Goal: Task Accomplishment & Management: Use online tool/utility

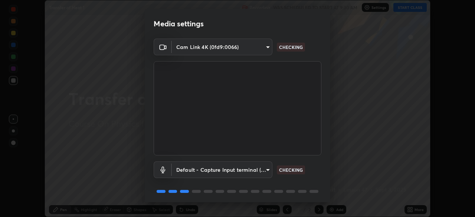
scroll to position [26, 0]
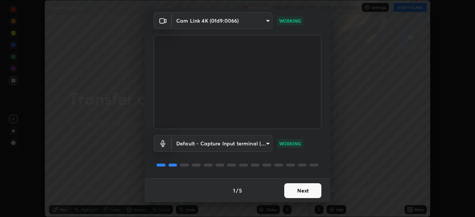
click at [306, 190] on button "Next" at bounding box center [302, 190] width 37 height 15
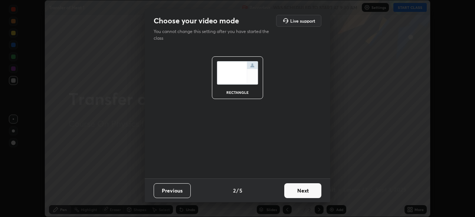
scroll to position [0, 0]
click at [307, 192] on button "Next" at bounding box center [302, 190] width 37 height 15
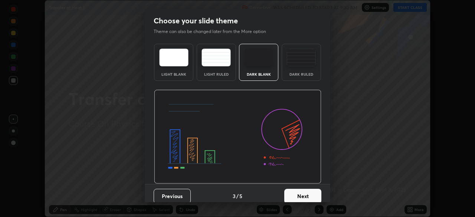
click at [310, 191] on button "Next" at bounding box center [302, 196] width 37 height 15
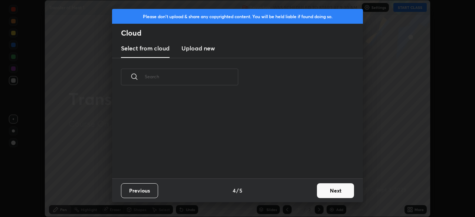
click at [330, 189] on button "Next" at bounding box center [335, 190] width 37 height 15
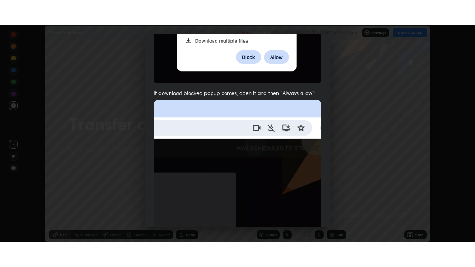
scroll to position [178, 0]
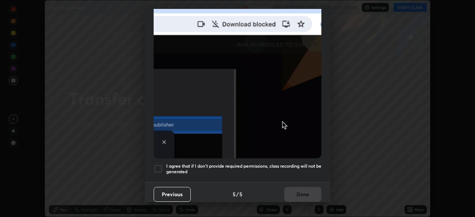
click at [307, 163] on h5 "I agree that if I don't provide required permissions, class recording will not …" at bounding box center [243, 168] width 155 height 11
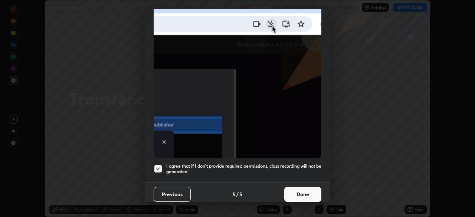
click at [308, 192] on button "Done" at bounding box center [302, 194] width 37 height 15
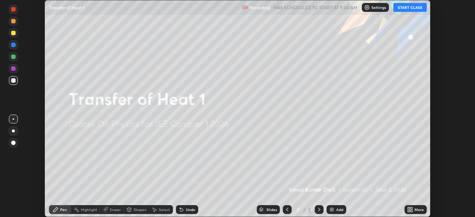
click at [408, 8] on button "START CLASS" at bounding box center [409, 7] width 33 height 9
click at [410, 209] on icon at bounding box center [411, 208] width 2 height 2
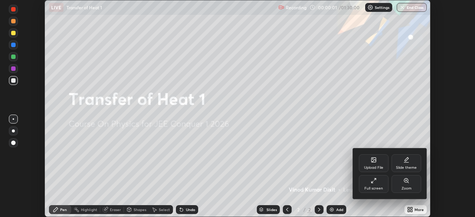
click at [379, 187] on div "Full screen" at bounding box center [373, 188] width 19 height 4
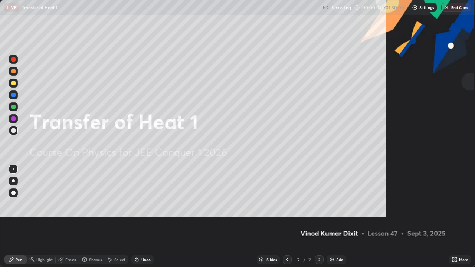
scroll to position [267, 475]
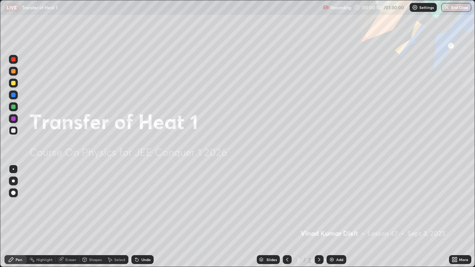
click at [336, 217] on div "Add" at bounding box center [339, 260] width 7 height 4
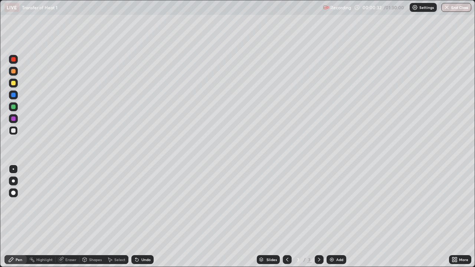
click at [13, 83] on div at bounding box center [13, 83] width 4 height 4
click at [343, 217] on div "Add" at bounding box center [336, 259] width 20 height 9
click at [337, 217] on div "Add" at bounding box center [339, 260] width 7 height 4
click at [95, 217] on div "Shapes" at bounding box center [95, 260] width 13 height 4
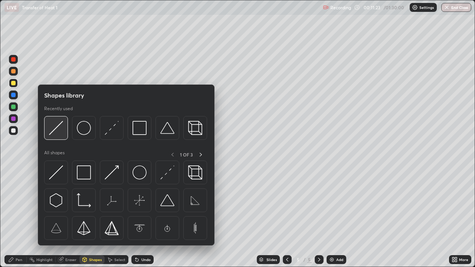
click at [57, 130] on img at bounding box center [56, 128] width 14 height 14
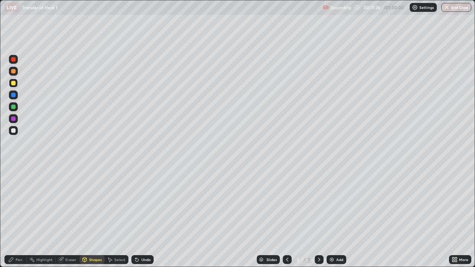
click at [19, 217] on div "Pen" at bounding box center [15, 259] width 22 height 9
click at [286, 217] on icon at bounding box center [287, 260] width 6 height 6
click at [318, 217] on icon at bounding box center [319, 260] width 6 height 6
click at [95, 217] on div "Shapes" at bounding box center [91, 259] width 25 height 9
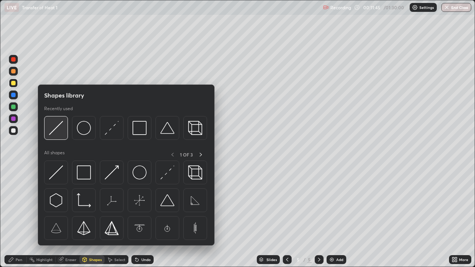
click at [58, 128] on img at bounding box center [56, 128] width 14 height 14
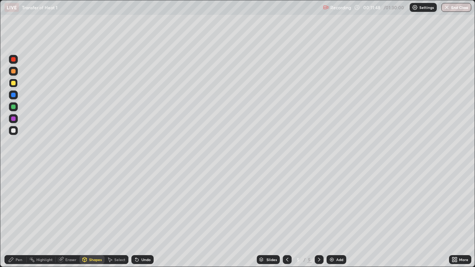
click at [17, 217] on div "Pen" at bounding box center [15, 259] width 22 height 9
click at [94, 217] on div "Shapes" at bounding box center [91, 259] width 25 height 9
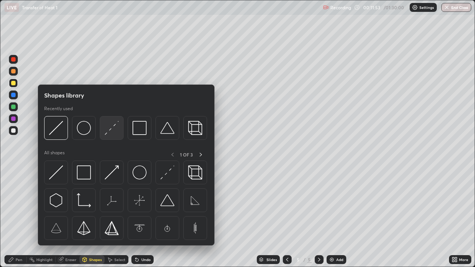
click at [111, 131] on img at bounding box center [112, 128] width 14 height 14
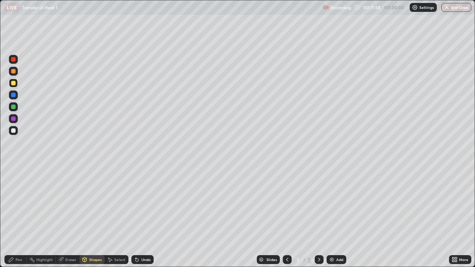
click at [17, 217] on div "Pen" at bounding box center [15, 259] width 22 height 9
click at [286, 217] on icon at bounding box center [287, 260] width 2 height 4
click at [318, 217] on icon at bounding box center [319, 260] width 6 height 6
click at [97, 217] on div "Shapes" at bounding box center [95, 260] width 13 height 4
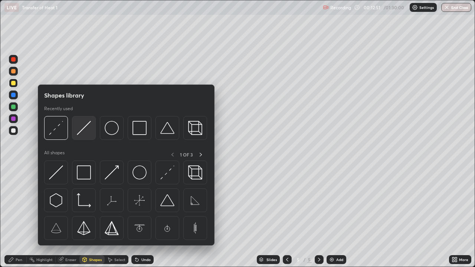
click at [82, 131] on img at bounding box center [84, 128] width 14 height 14
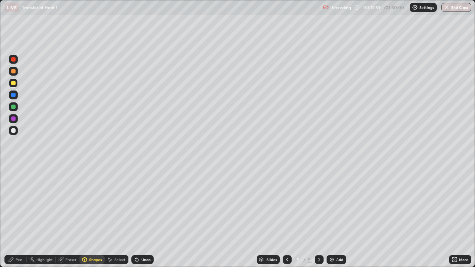
click at [93, 217] on div "Shapes" at bounding box center [95, 260] width 13 height 4
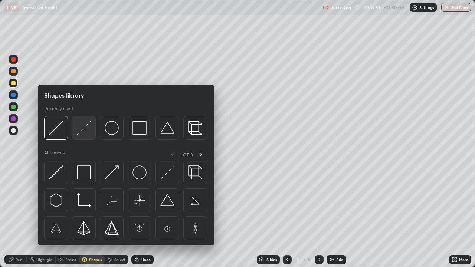
click at [86, 130] on img at bounding box center [84, 128] width 14 height 14
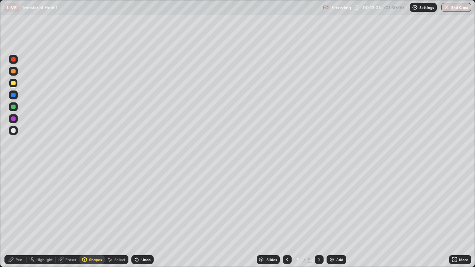
click at [19, 217] on div "Pen" at bounding box center [15, 259] width 22 height 9
click at [16, 107] on div at bounding box center [13, 106] width 9 height 9
click at [287, 217] on icon at bounding box center [287, 260] width 6 height 6
click at [318, 217] on icon at bounding box center [319, 260] width 6 height 6
click at [334, 217] on div "Add" at bounding box center [336, 259] width 20 height 9
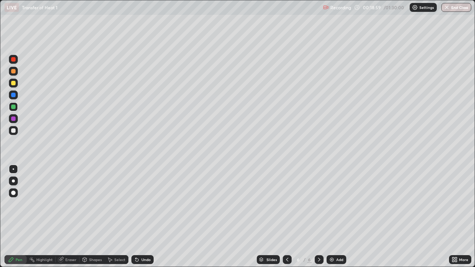
click at [95, 217] on div "Shapes" at bounding box center [95, 260] width 13 height 4
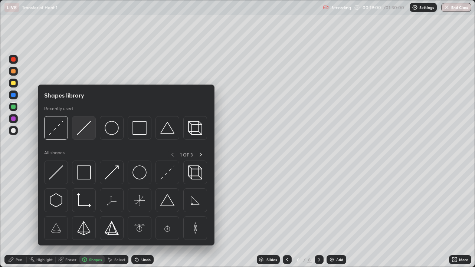
click at [87, 129] on img at bounding box center [84, 128] width 14 height 14
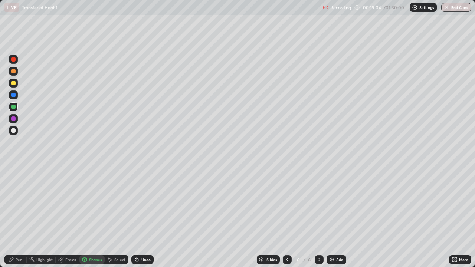
click at [19, 217] on div "Pen" at bounding box center [19, 260] width 7 height 4
click at [13, 82] on div at bounding box center [13, 83] width 4 height 4
click at [335, 217] on div "Add" at bounding box center [336, 259] width 20 height 9
click at [14, 108] on div at bounding box center [13, 107] width 4 height 4
click at [335, 217] on div "Add" at bounding box center [336, 259] width 20 height 9
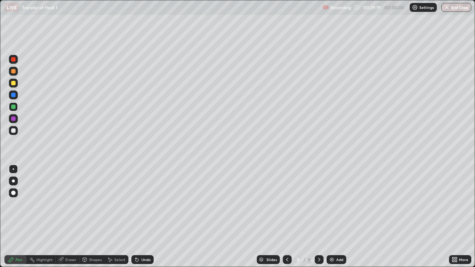
click at [95, 217] on div "Shapes" at bounding box center [95, 260] width 13 height 4
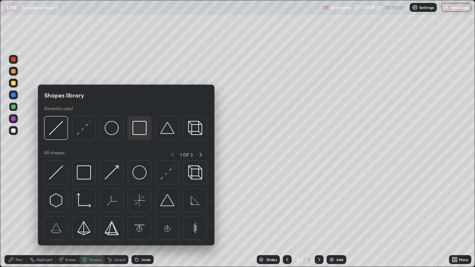
click at [140, 132] on img at bounding box center [139, 128] width 14 height 14
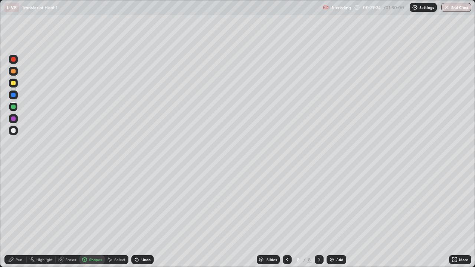
click at [20, 217] on div "Pen" at bounding box center [19, 260] width 7 height 4
click at [14, 133] on div at bounding box center [13, 130] width 9 height 9
click at [339, 217] on div "Add" at bounding box center [339, 260] width 7 height 4
click at [91, 217] on div "Shapes" at bounding box center [91, 259] width 25 height 9
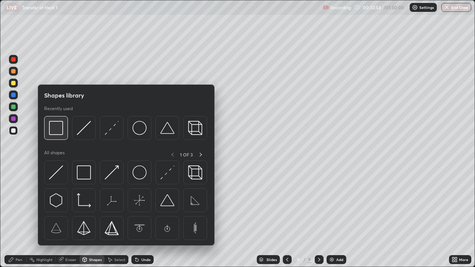
click at [61, 133] on img at bounding box center [56, 128] width 14 height 14
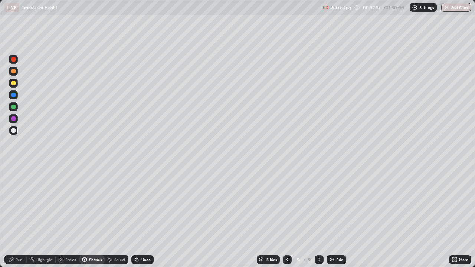
click at [22, 217] on div "Pen" at bounding box center [15, 259] width 22 height 9
click at [13, 84] on div at bounding box center [13, 83] width 4 height 4
click at [335, 217] on div "Add" at bounding box center [336, 259] width 20 height 9
click at [13, 132] on div at bounding box center [13, 130] width 4 height 4
click at [70, 217] on div "Eraser" at bounding box center [70, 260] width 11 height 4
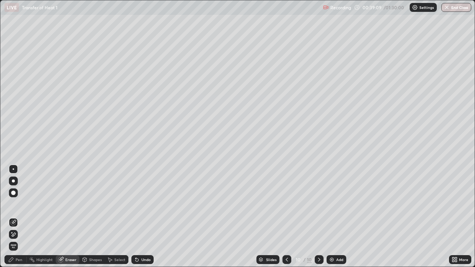
click at [19, 217] on div "Pen" at bounding box center [19, 260] width 7 height 4
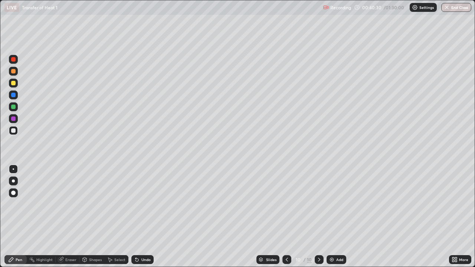
click at [97, 217] on div "Shapes" at bounding box center [95, 260] width 13 height 4
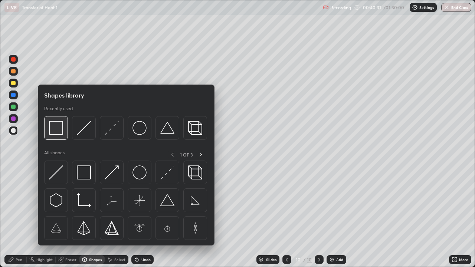
click at [63, 135] on div at bounding box center [56, 128] width 24 height 24
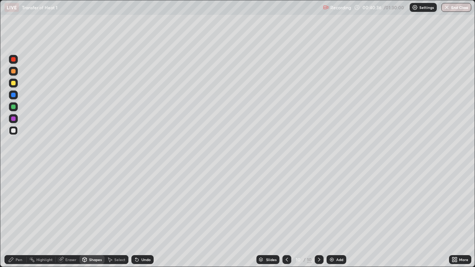
click at [97, 217] on div "Shapes" at bounding box center [95, 260] width 13 height 4
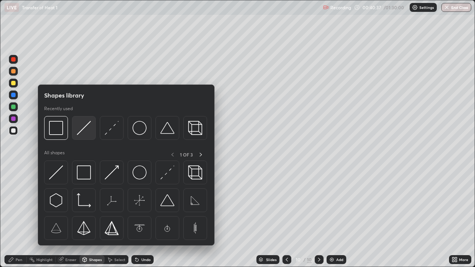
click at [82, 132] on img at bounding box center [84, 128] width 14 height 14
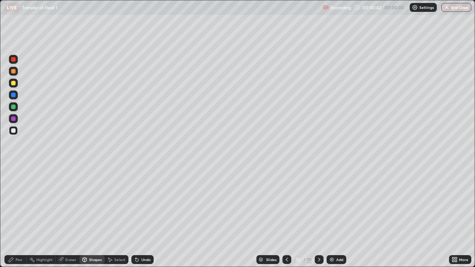
click at [20, 217] on div "Pen" at bounding box center [19, 260] width 7 height 4
click at [14, 109] on div at bounding box center [13, 106] width 9 height 9
click at [339, 217] on div "Add" at bounding box center [339, 260] width 7 height 4
click at [95, 217] on div "Shapes" at bounding box center [95, 260] width 13 height 4
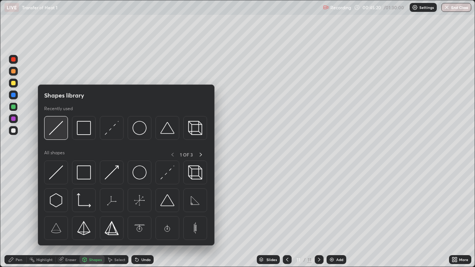
click at [59, 132] on img at bounding box center [56, 128] width 14 height 14
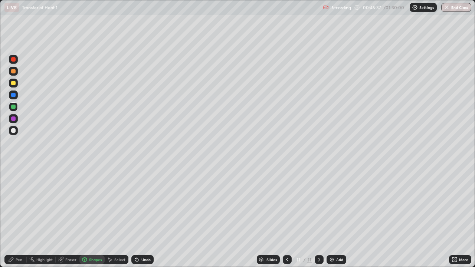
click at [17, 217] on div "Pen" at bounding box center [19, 260] width 7 height 4
click at [14, 85] on div at bounding box center [13, 83] width 4 height 4
click at [14, 132] on div at bounding box center [13, 130] width 4 height 4
click at [336, 217] on div "Add" at bounding box center [339, 260] width 7 height 4
click at [286, 217] on icon at bounding box center [287, 260] width 6 height 6
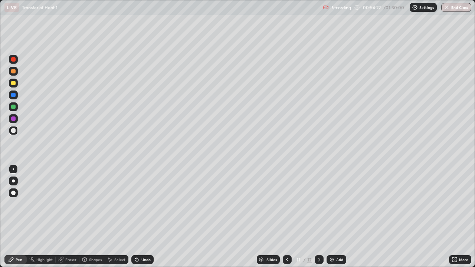
click at [318, 217] on icon at bounding box center [319, 260] width 2 height 4
click at [287, 217] on icon at bounding box center [287, 260] width 6 height 6
click at [318, 217] on icon at bounding box center [319, 260] width 2 height 4
click at [96, 217] on div "Shapes" at bounding box center [95, 260] width 13 height 4
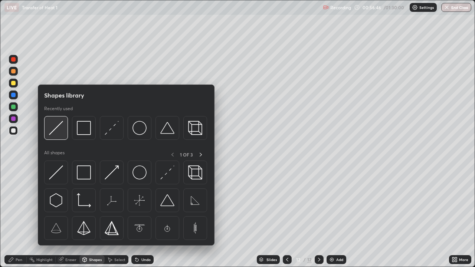
click at [62, 132] on img at bounding box center [56, 128] width 14 height 14
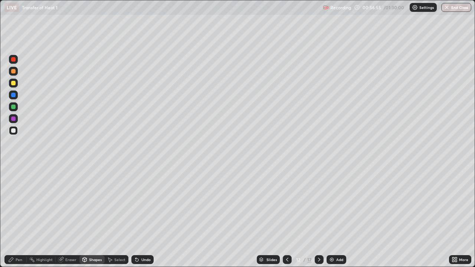
click at [20, 217] on div "Pen" at bounding box center [19, 260] width 7 height 4
click at [13, 107] on div at bounding box center [13, 107] width 4 height 4
click at [337, 217] on div "Add" at bounding box center [339, 260] width 7 height 4
click at [93, 217] on div "Shapes" at bounding box center [95, 260] width 13 height 4
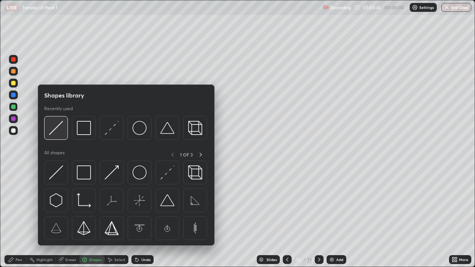
click at [58, 129] on img at bounding box center [56, 128] width 14 height 14
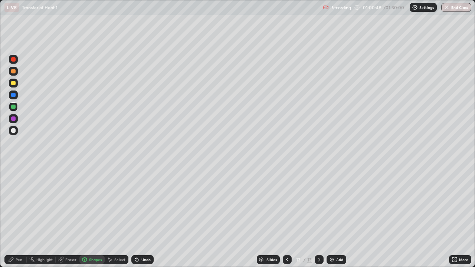
click at [20, 217] on div "Pen" at bounding box center [19, 260] width 7 height 4
click at [15, 131] on div at bounding box center [13, 130] width 4 height 4
click at [333, 217] on div "Add" at bounding box center [336, 259] width 20 height 9
click at [94, 217] on div "Shapes" at bounding box center [95, 260] width 13 height 4
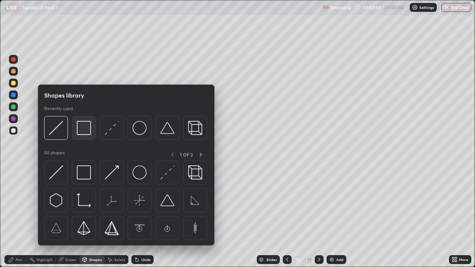
click at [88, 135] on img at bounding box center [84, 128] width 14 height 14
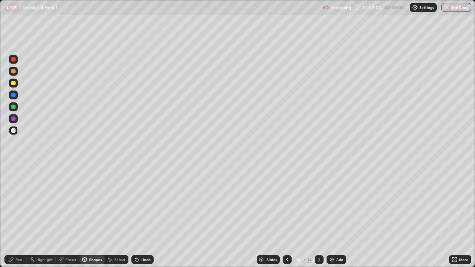
click at [97, 217] on div "Shapes" at bounding box center [95, 260] width 13 height 4
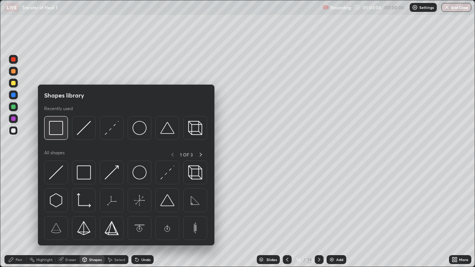
click at [62, 126] on img at bounding box center [56, 128] width 14 height 14
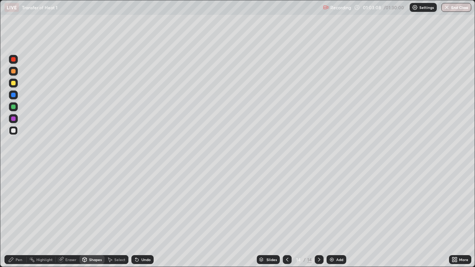
click at [17, 217] on div "Pen" at bounding box center [19, 260] width 7 height 4
click at [13, 83] on div at bounding box center [13, 83] width 4 height 4
click at [70, 217] on div "Eraser" at bounding box center [68, 259] width 24 height 9
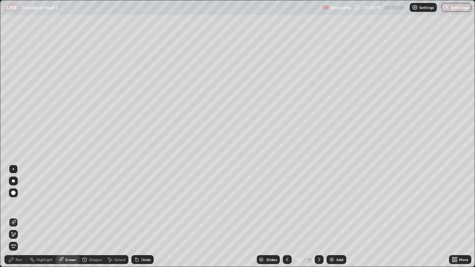
click at [16, 217] on div "Pen" at bounding box center [19, 260] width 7 height 4
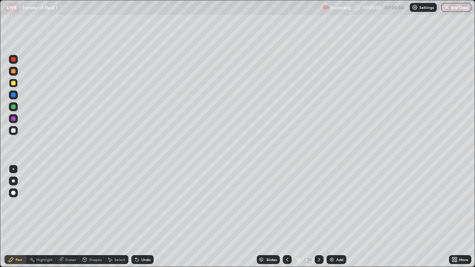
click at [69, 217] on div "Eraser" at bounding box center [70, 260] width 11 height 4
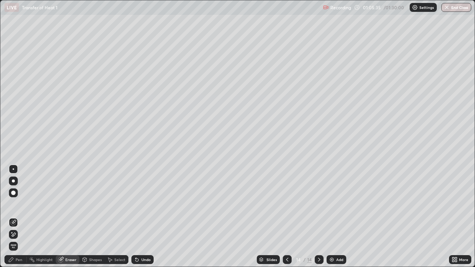
click at [19, 217] on div "Pen" at bounding box center [15, 259] width 22 height 9
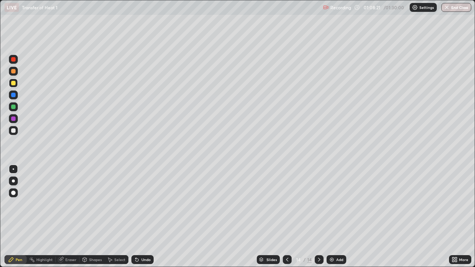
click at [14, 106] on div at bounding box center [13, 107] width 4 height 4
click at [14, 131] on div at bounding box center [13, 130] width 4 height 4
click at [14, 106] on div at bounding box center [13, 107] width 4 height 4
click at [337, 217] on div "Add" at bounding box center [339, 260] width 7 height 4
click at [287, 217] on icon at bounding box center [287, 260] width 6 height 6
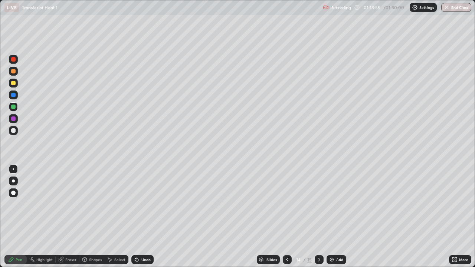
click at [318, 217] on icon at bounding box center [319, 260] width 6 height 6
click at [286, 217] on icon at bounding box center [287, 260] width 6 height 6
click at [319, 217] on icon at bounding box center [319, 260] width 6 height 6
click at [71, 217] on div "Eraser" at bounding box center [70, 260] width 11 height 4
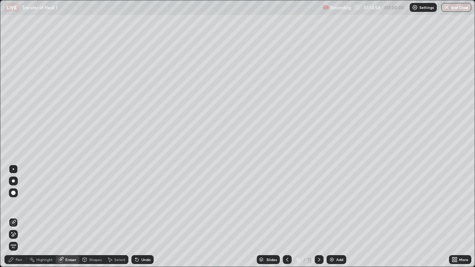
click at [20, 217] on div "Pen" at bounding box center [19, 260] width 7 height 4
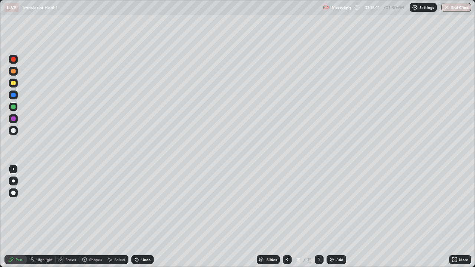
click at [14, 130] on div at bounding box center [13, 130] width 4 height 4
click at [14, 105] on div at bounding box center [13, 107] width 4 height 4
click at [337, 217] on div "Add" at bounding box center [339, 260] width 7 height 4
click at [287, 217] on icon at bounding box center [287, 260] width 6 height 6
click at [337, 217] on div "Add" at bounding box center [339, 260] width 7 height 4
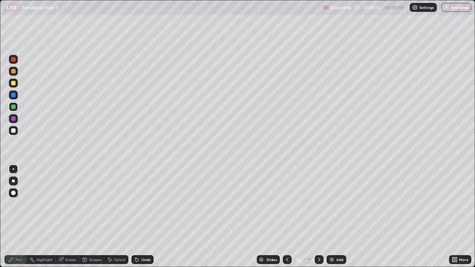
click at [287, 217] on icon at bounding box center [287, 260] width 6 height 6
click at [285, 217] on div at bounding box center [286, 259] width 9 height 9
click at [317, 217] on icon at bounding box center [319, 260] width 6 height 6
click at [286, 217] on icon at bounding box center [287, 260] width 6 height 6
click at [318, 217] on icon at bounding box center [319, 260] width 6 height 6
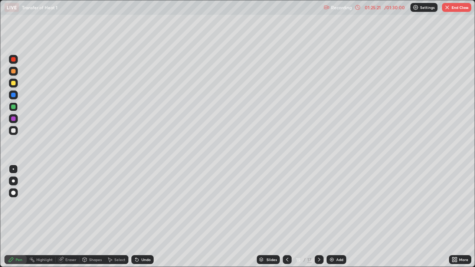
click at [456, 10] on button "End Class" at bounding box center [456, 7] width 29 height 9
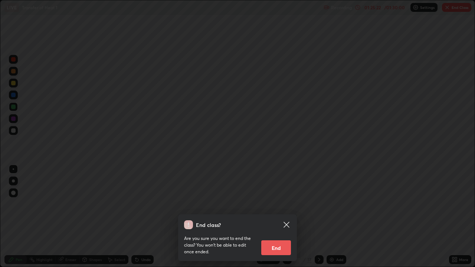
click at [277, 217] on button "End" at bounding box center [276, 247] width 30 height 15
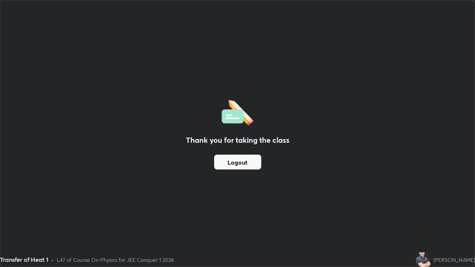
click at [244, 166] on button "Logout" at bounding box center [237, 162] width 47 height 15
